Goal: Information Seeking & Learning: Understand process/instructions

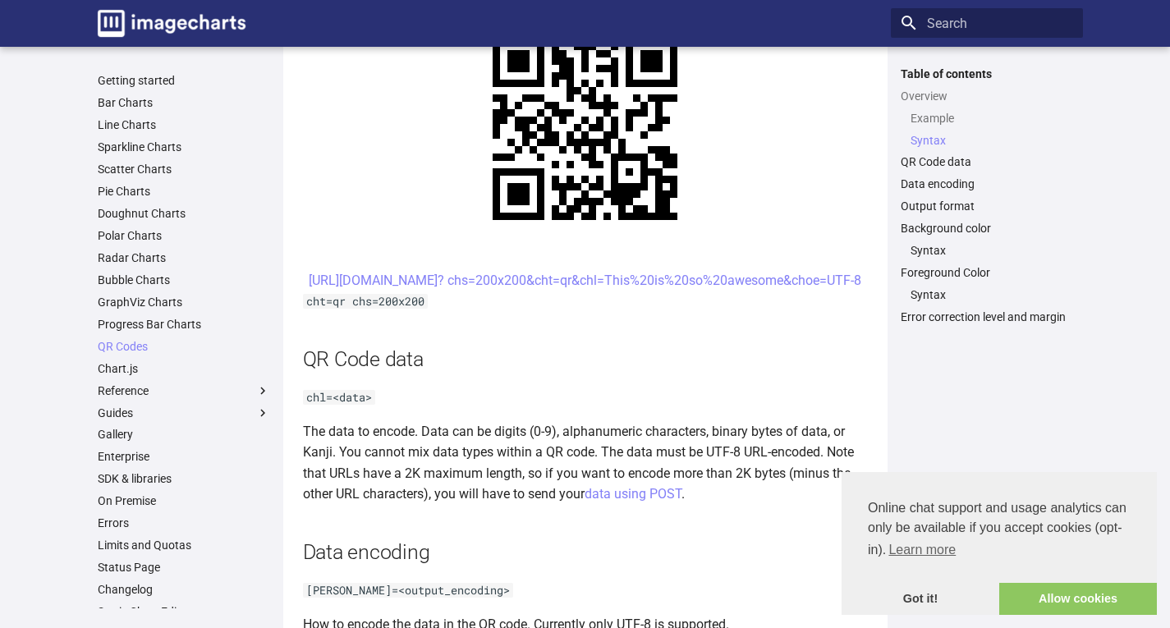
scroll to position [852, 0]
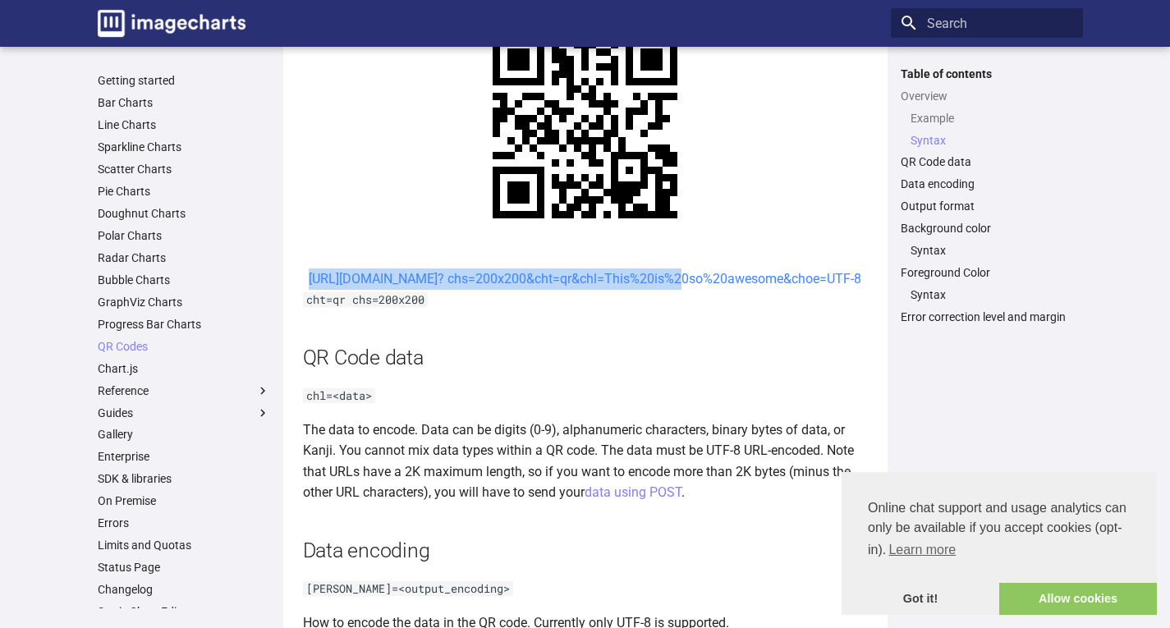
drag, startPoint x: 488, startPoint y: 277, endPoint x: 529, endPoint y: 296, distance: 45.2
click at [529, 290] on center "[URL][DOMAIN_NAME]? chs=200x200&cht=qr&chl=This%20is%20so%20awesome&choe=UTF-8" at bounding box center [585, 278] width 565 height 21
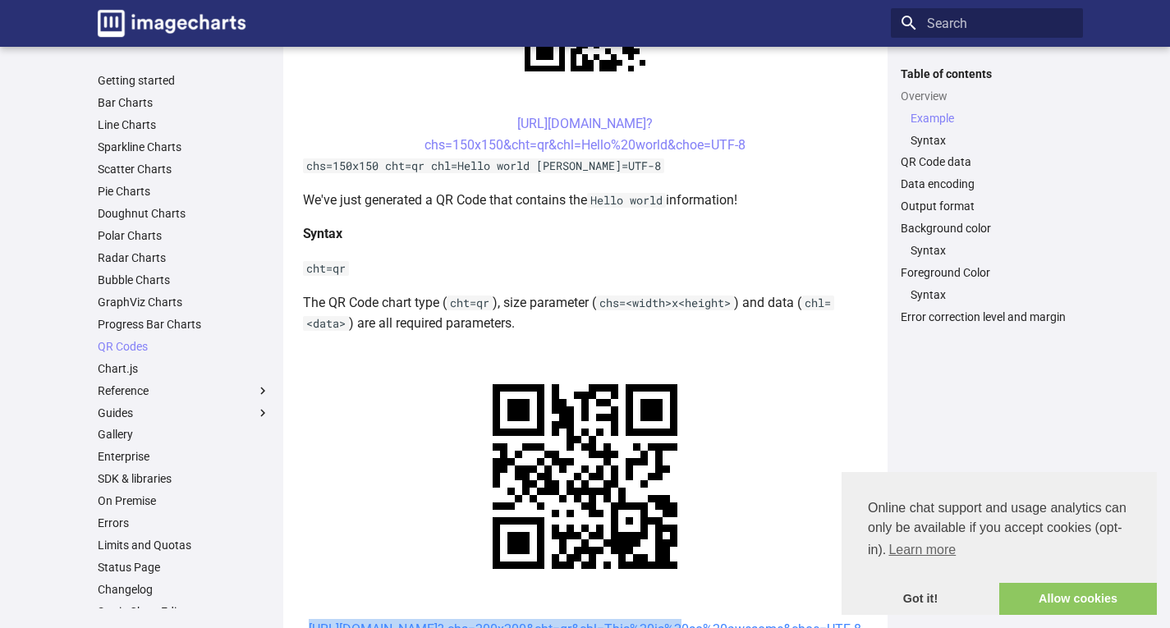
scroll to position [501, 0]
drag, startPoint x: 487, startPoint y: 126, endPoint x: 748, endPoint y: 152, distance: 262.4
click at [748, 152] on center "[URL][DOMAIN_NAME]? chs=150x150&cht=qr&chl=Hello%20world&choe=UTF-8" at bounding box center [585, 135] width 565 height 42
copy link "[URL][DOMAIN_NAME]? chs=150x150&cht=qr&chl=Hello%20world&choe=UTF-8"
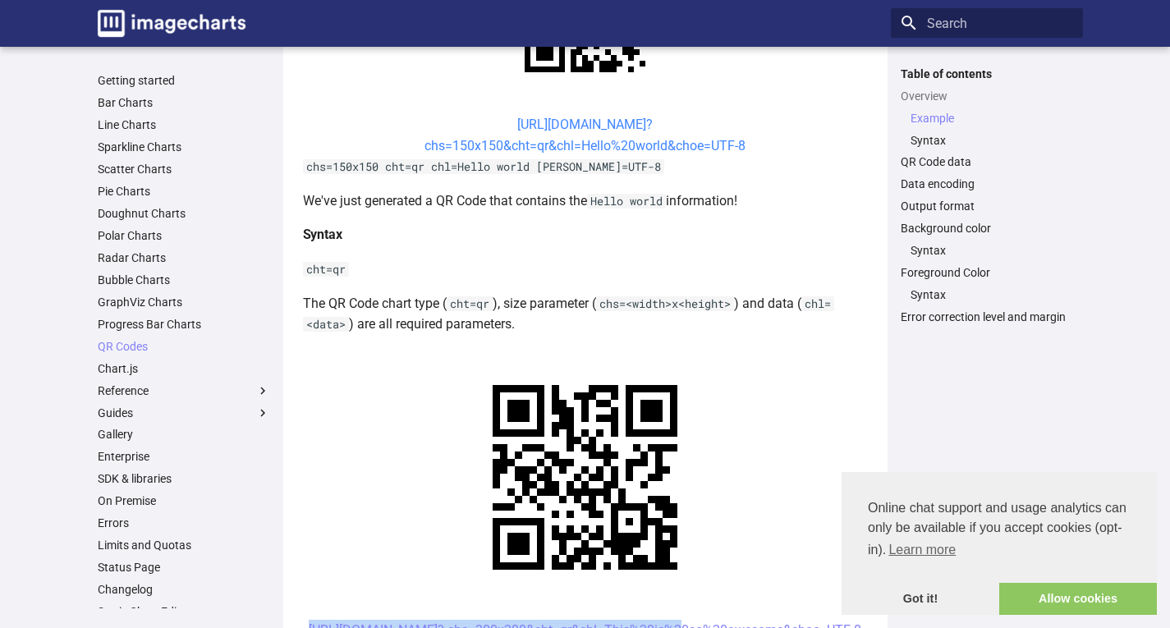
copy link "[URL][DOMAIN_NAME]? chs=150x150&cht=qr&chl=Hello%20world&choe=UTF-8"
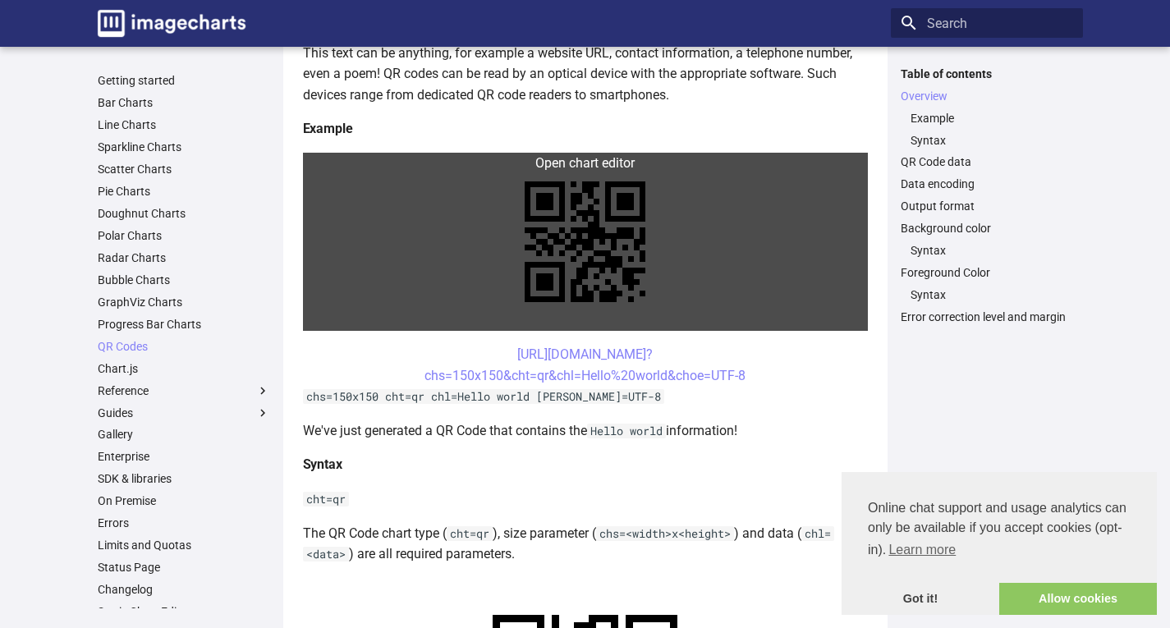
scroll to position [0, 0]
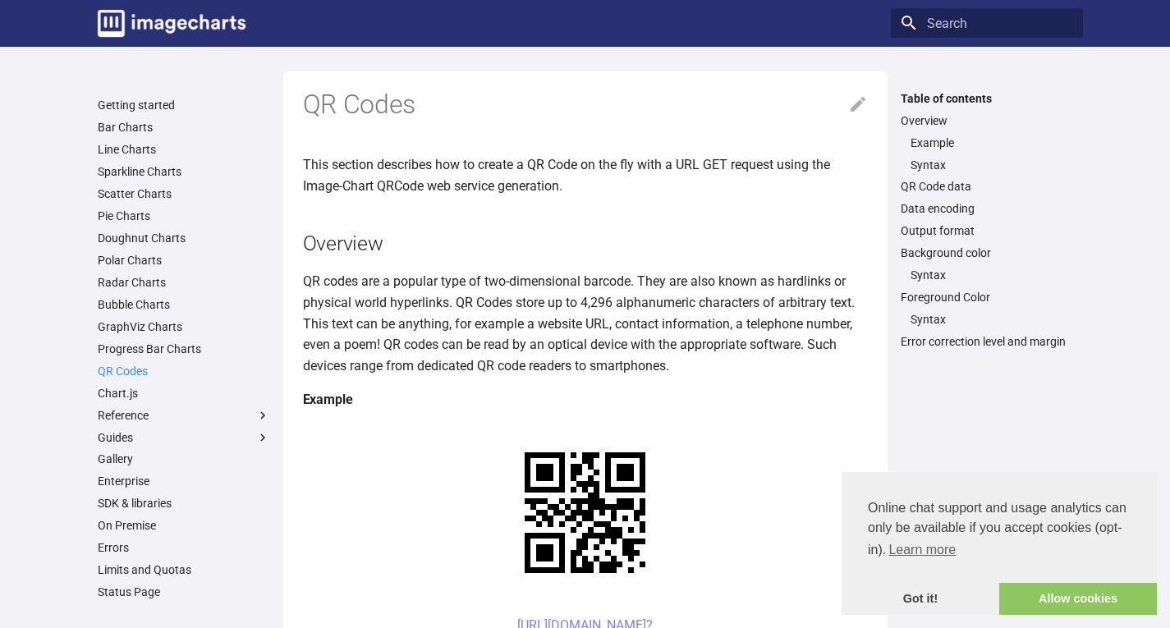
click at [120, 368] on link "QR Codes" at bounding box center [184, 371] width 172 height 15
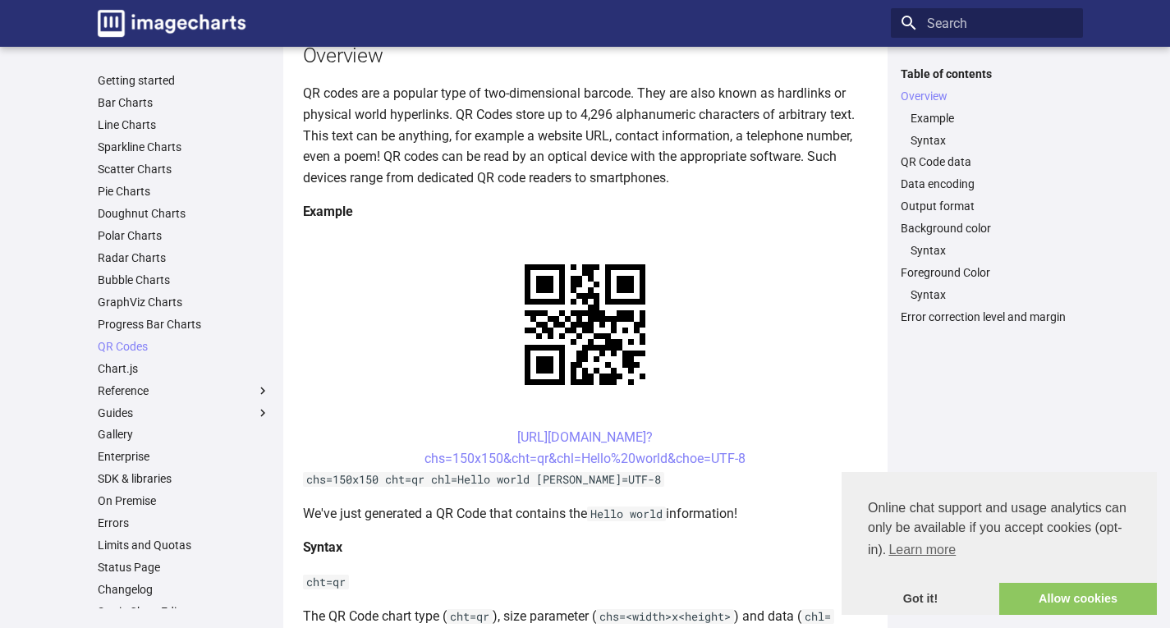
scroll to position [189, 0]
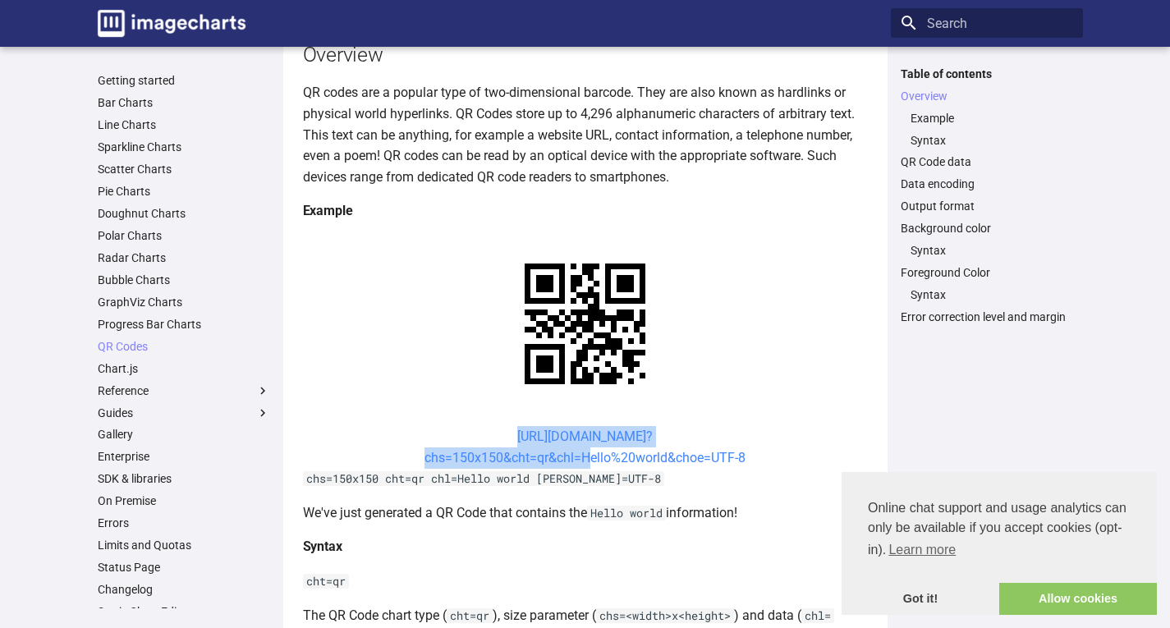
drag, startPoint x: 484, startPoint y: 433, endPoint x: 578, endPoint y: 453, distance: 95.6
click at [578, 453] on center "[URL][DOMAIN_NAME]? chs=150x150&cht=qr&chl=Hello%20world&choe=UTF-8" at bounding box center [585, 447] width 565 height 42
copy link "[URL][DOMAIN_NAME]? chs=150x150&cht=qr&chl="
